Goal: Transaction & Acquisition: Purchase product/service

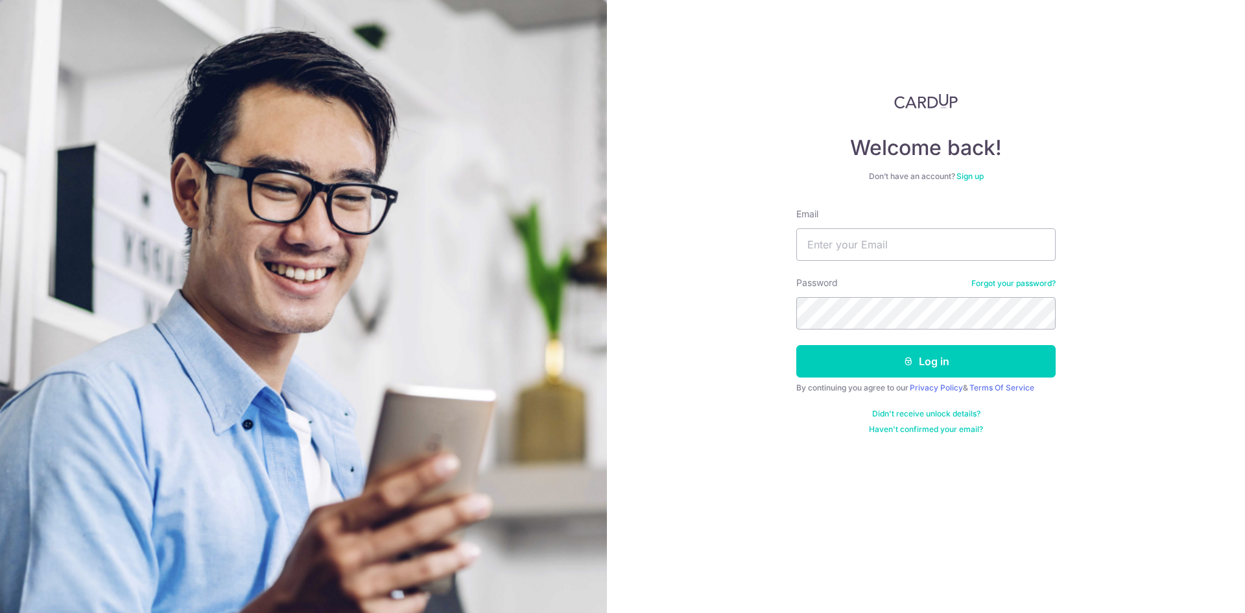
type input "[EMAIL_ADDRESS][DOMAIN_NAME]"
click at [797, 345] on button "Log in" at bounding box center [926, 361] width 259 height 32
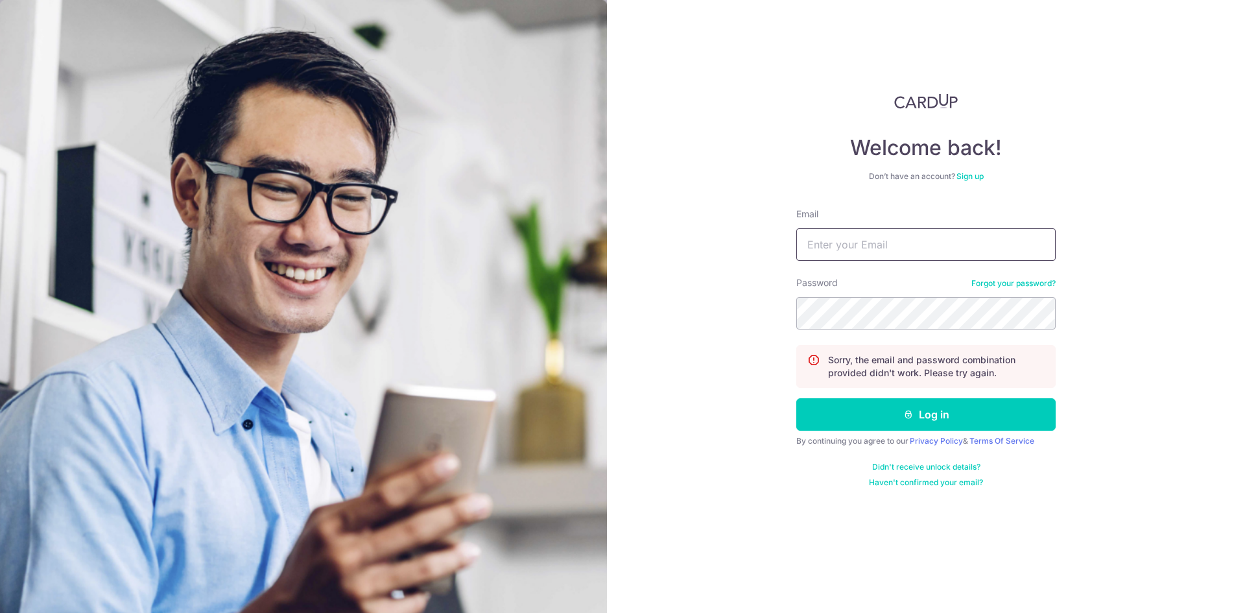
click at [947, 233] on input "Email" at bounding box center [926, 244] width 259 height 32
type input "jeremy_tseng222@hotmail.com"
click at [797, 398] on button "Log in" at bounding box center [926, 414] width 259 height 32
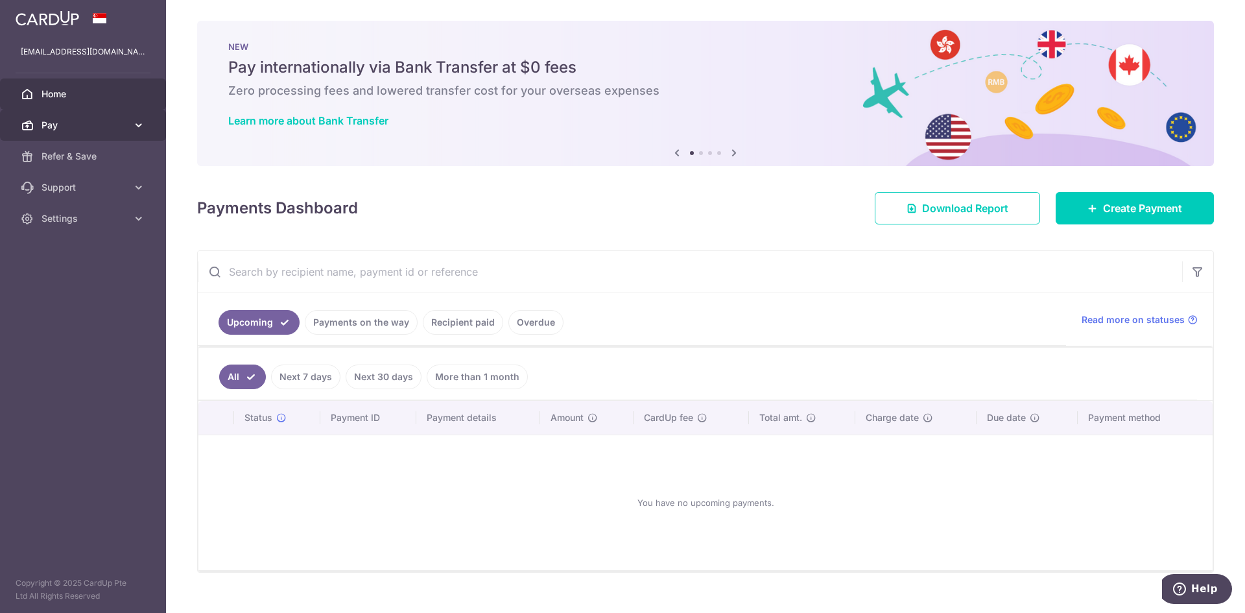
click at [51, 118] on link "Pay" at bounding box center [83, 125] width 166 height 31
click at [450, 314] on link "Recipient paid" at bounding box center [463, 322] width 80 height 25
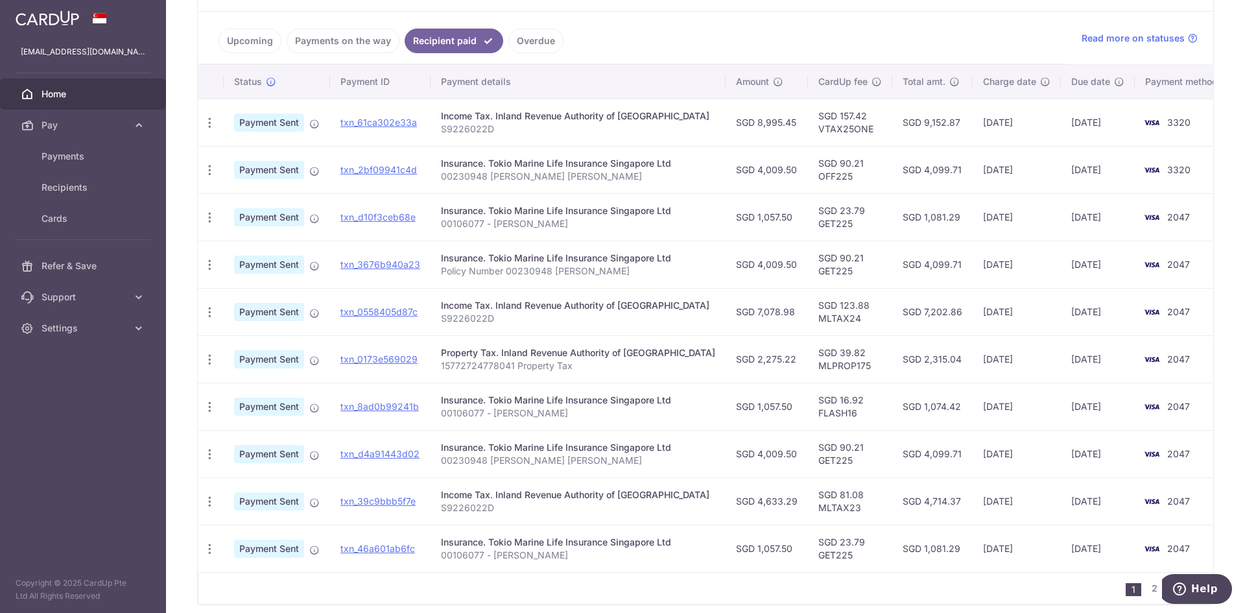
scroll to position [324, 0]
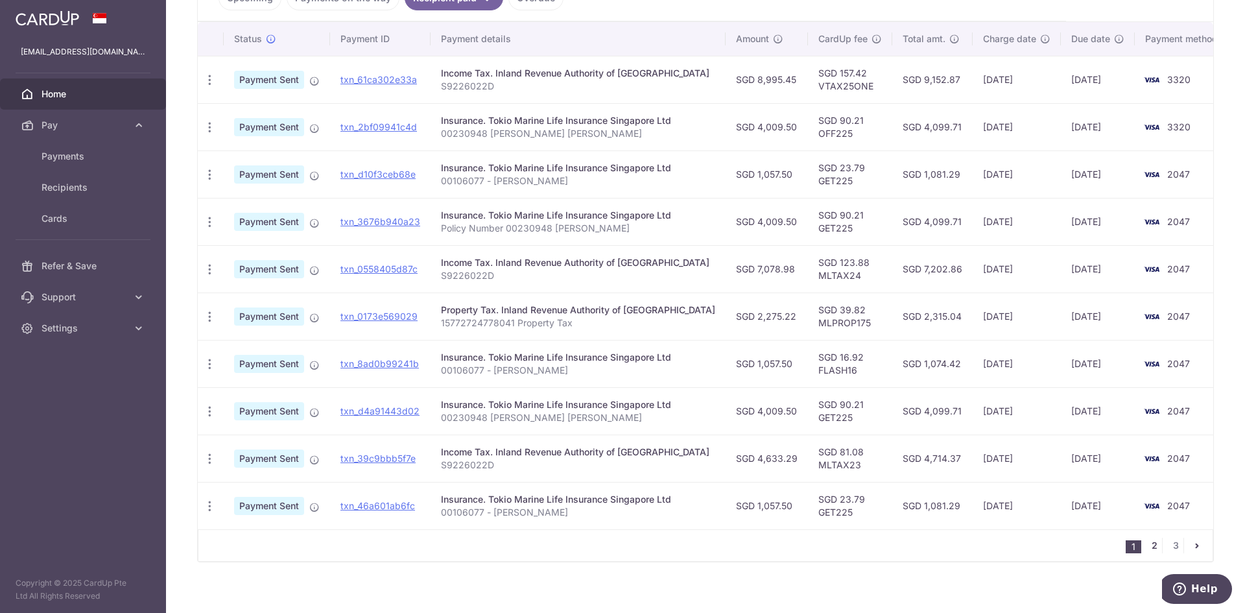
click at [1147, 551] on link "2" at bounding box center [1155, 546] width 16 height 16
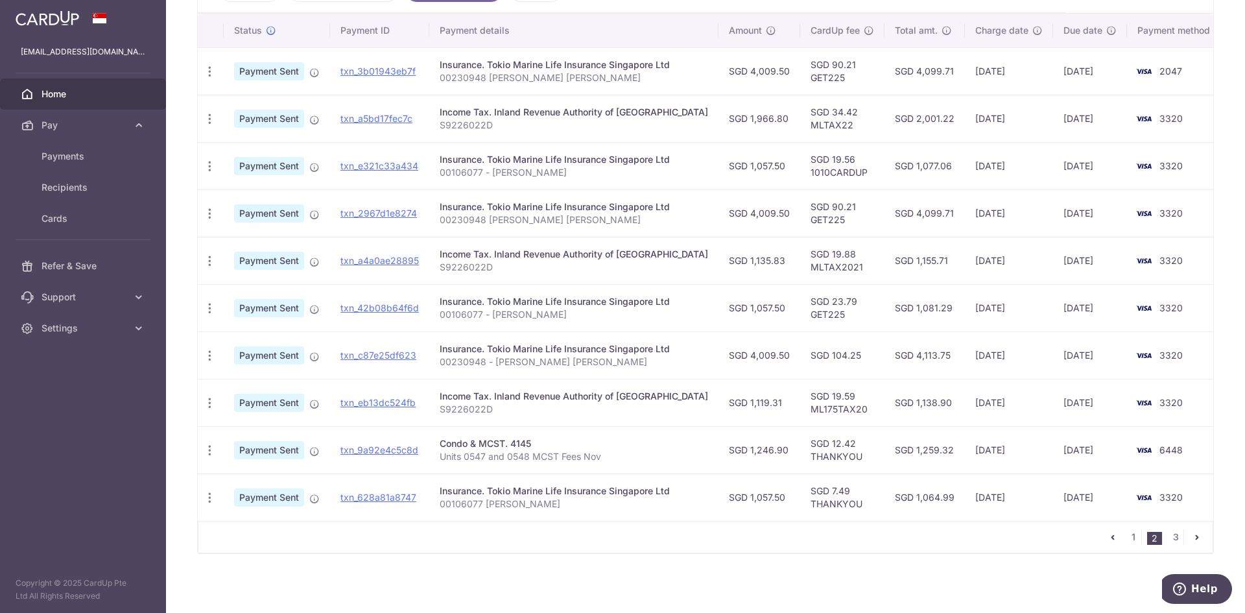
scroll to position [335, 0]
click at [1171, 535] on link "3" at bounding box center [1176, 535] width 16 height 16
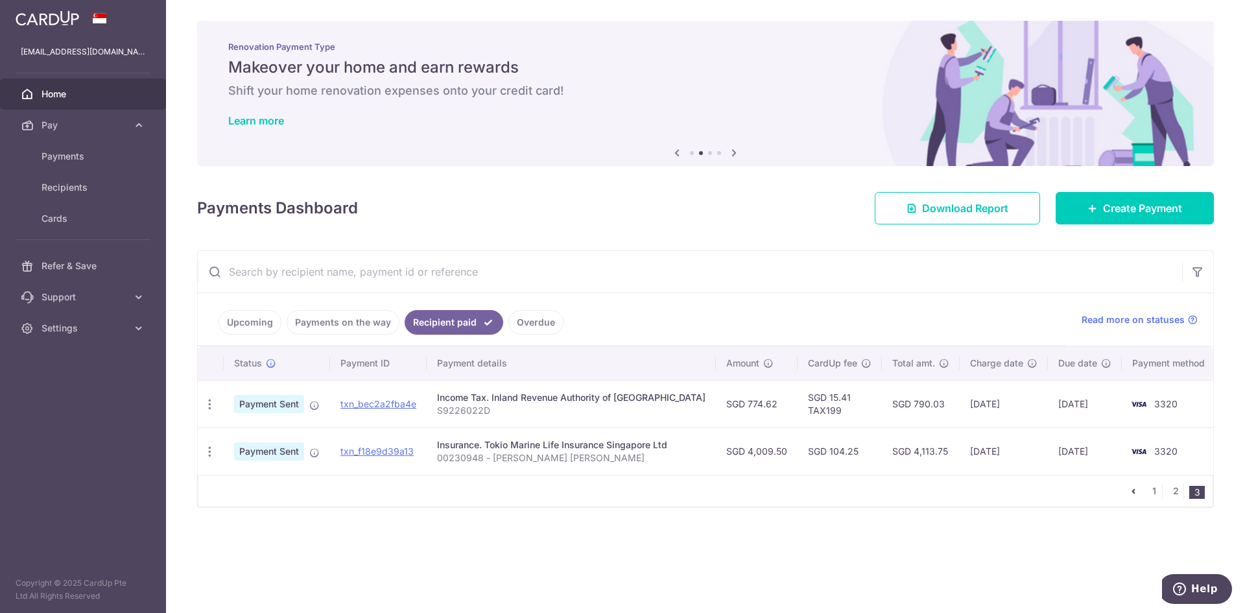
click at [268, 320] on link "Upcoming" at bounding box center [250, 322] width 63 height 25
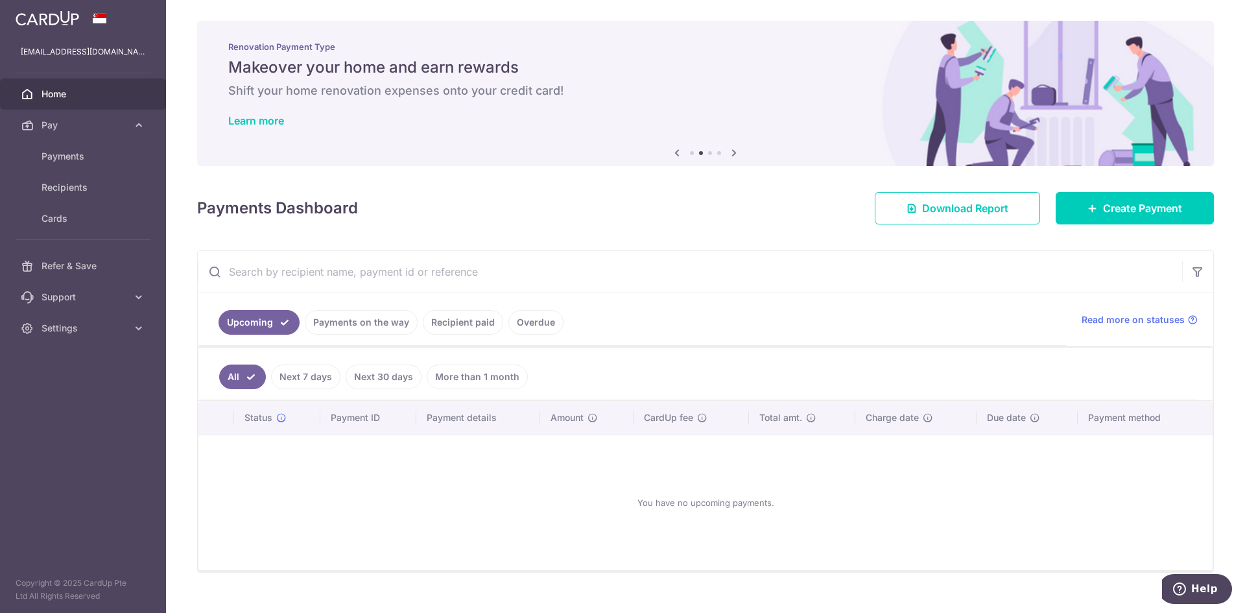
click at [338, 379] on link "Next 7 days" at bounding box center [305, 377] width 69 height 25
click at [252, 378] on li "Next 7 days" at bounding box center [294, 377] width 93 height 25
click at [226, 379] on link "All" at bounding box center [233, 377] width 29 height 25
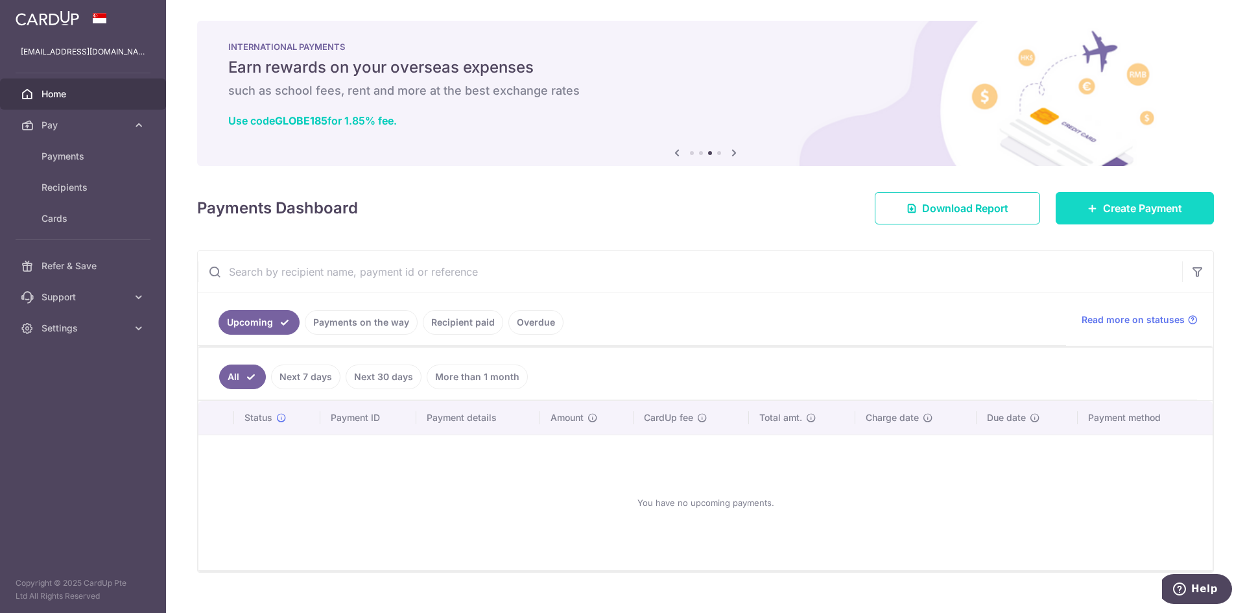
click at [1135, 199] on link "Create Payment" at bounding box center [1135, 208] width 158 height 32
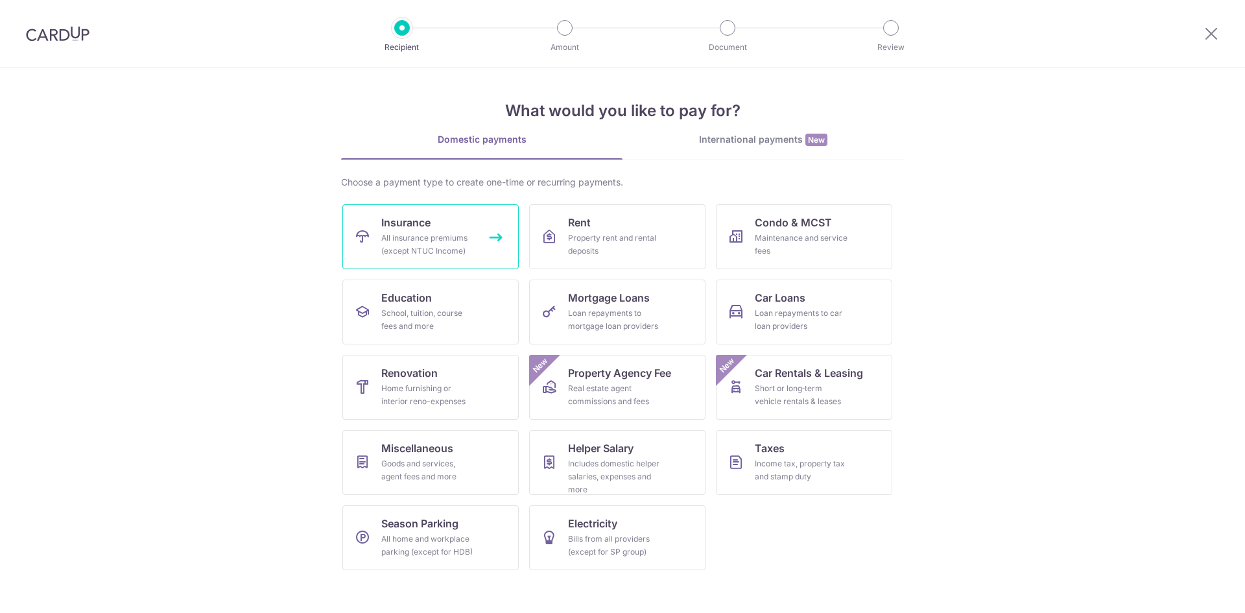
click at [450, 254] on div "All insurance premiums (except NTUC Income)" at bounding box center [427, 245] width 93 height 26
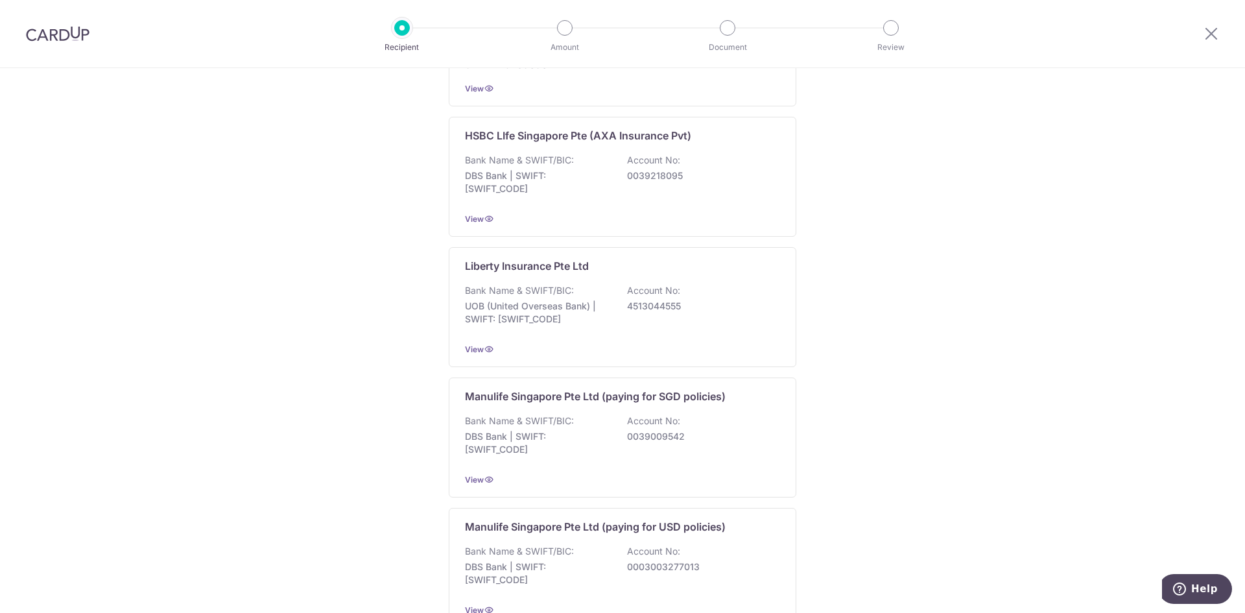
scroll to position [1159, 0]
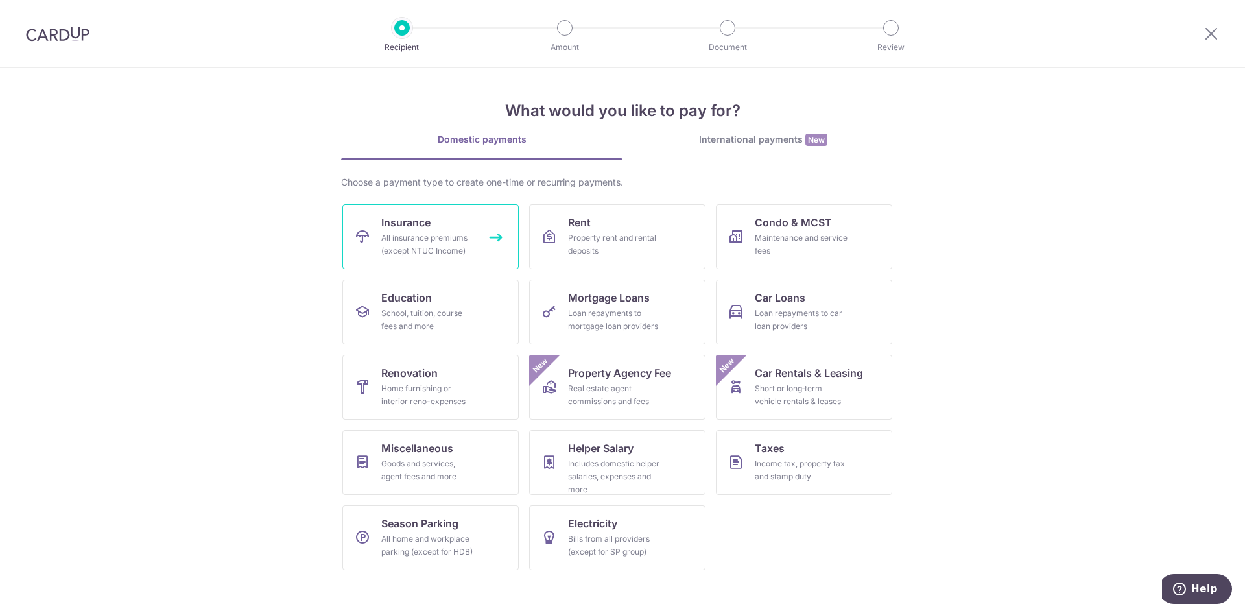
click at [394, 245] on div "All insurance premiums (except NTUC Income)" at bounding box center [427, 245] width 93 height 26
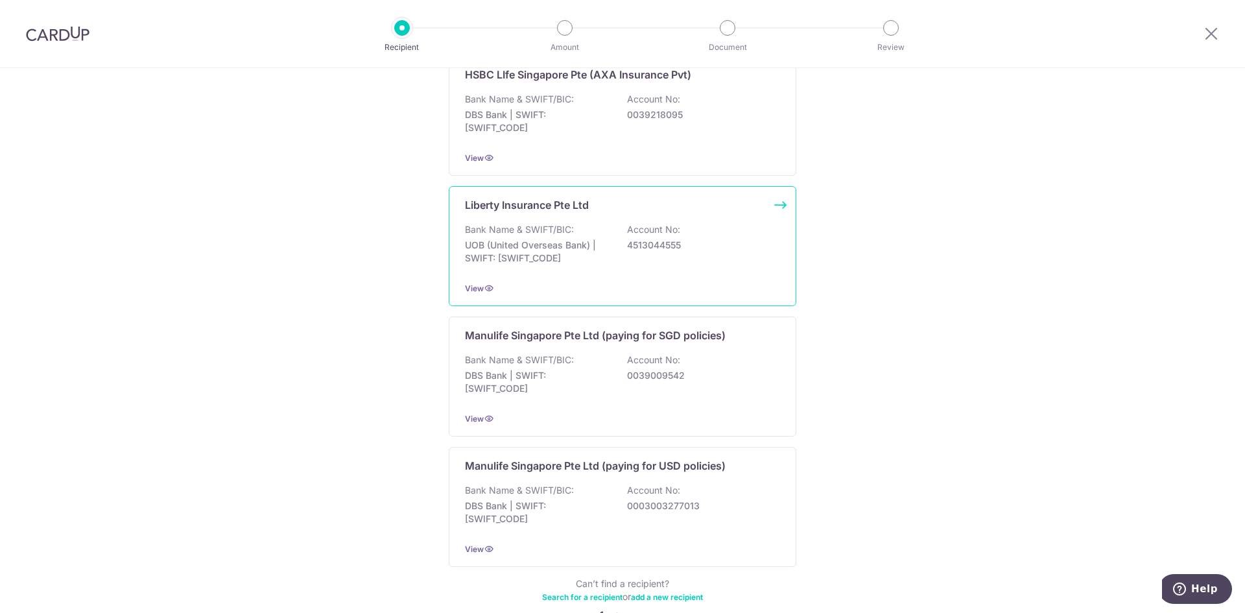
scroll to position [1159, 0]
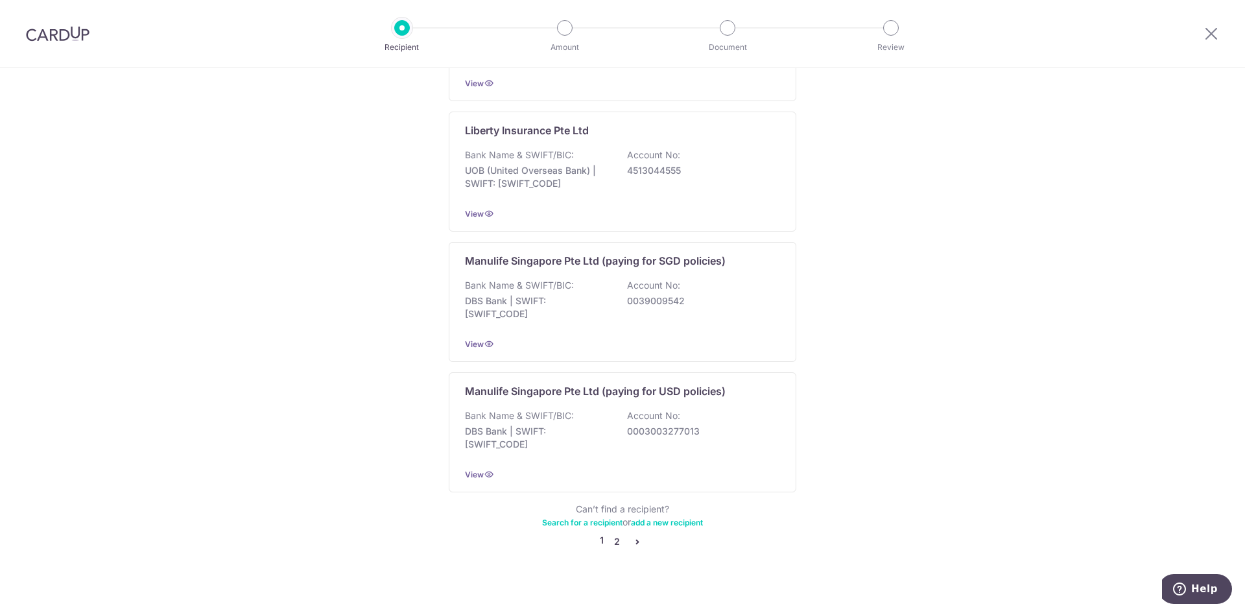
click at [610, 534] on link "2" at bounding box center [617, 542] width 16 height 16
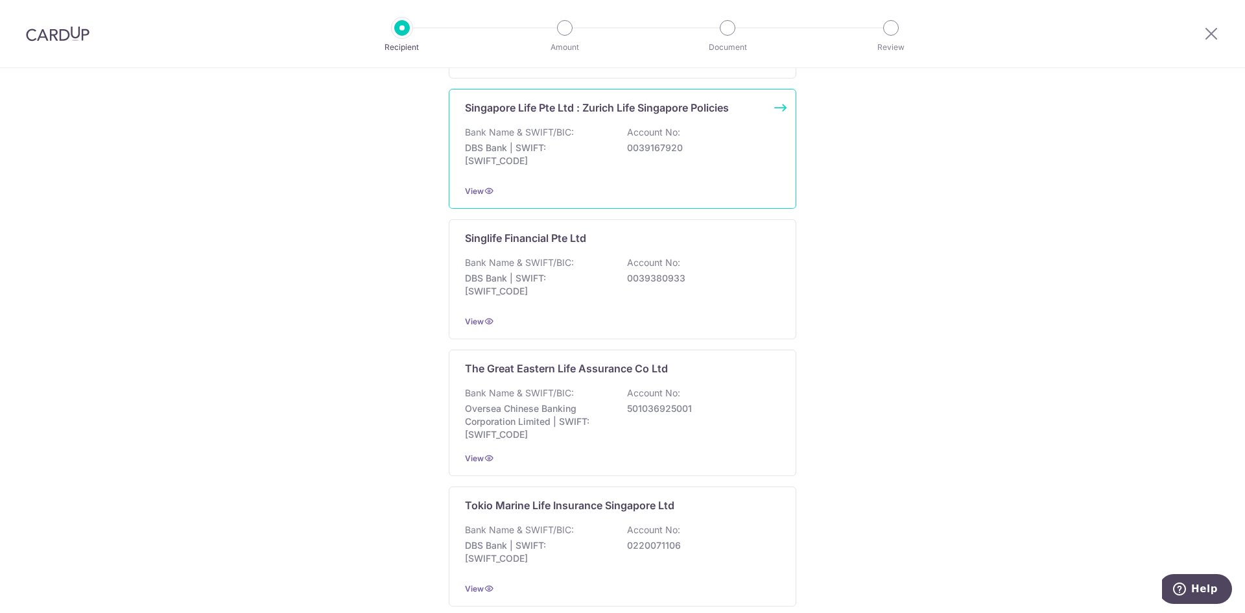
scroll to position [1165, 0]
